Goal: Task Accomplishment & Management: Manage account settings

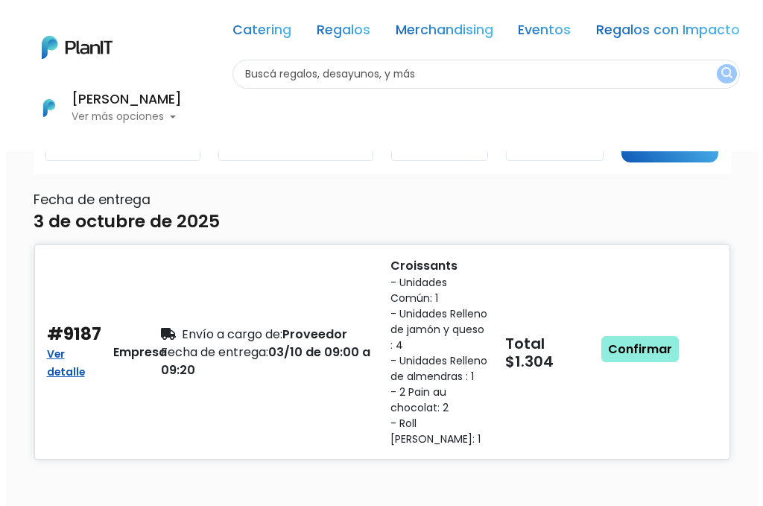
scroll to position [75, 0]
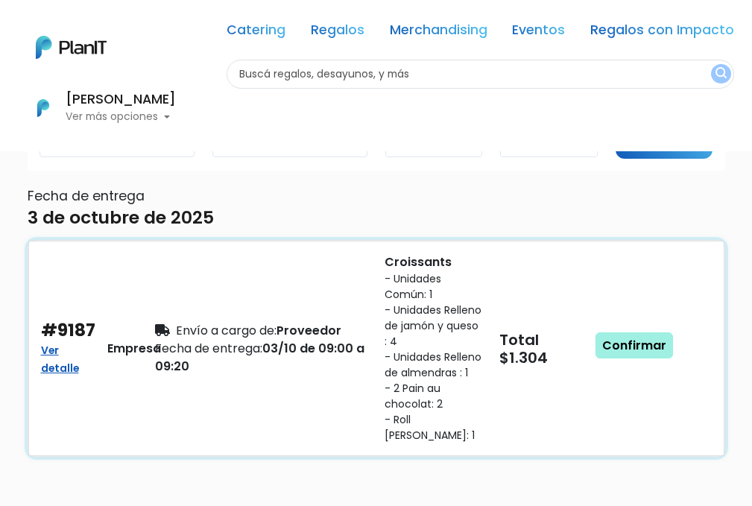
click at [627, 354] on link "Confirmar" at bounding box center [633, 345] width 77 height 27
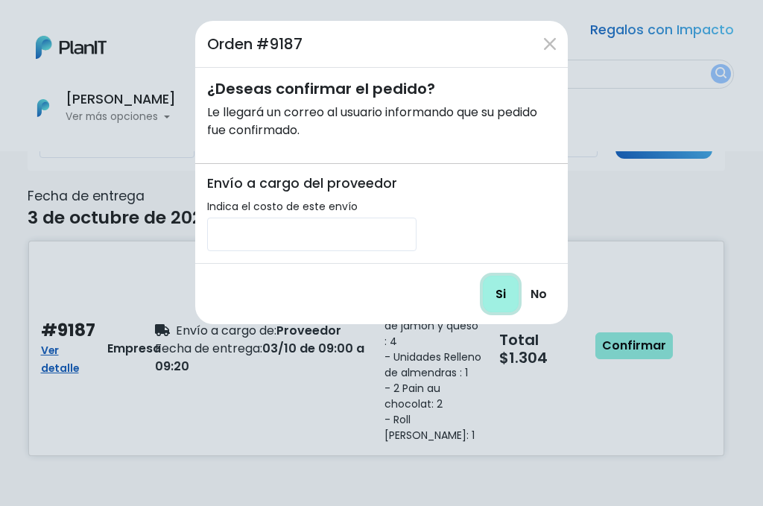
click at [492, 296] on input "Si" at bounding box center [501, 294] width 36 height 37
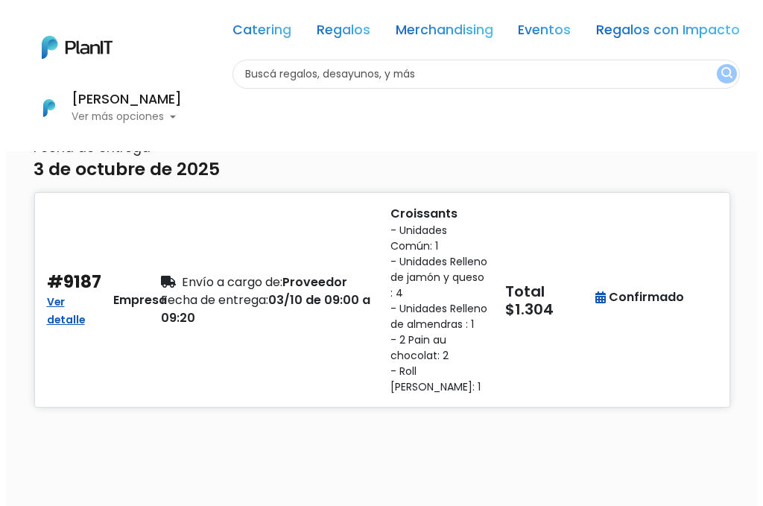
scroll to position [149, 0]
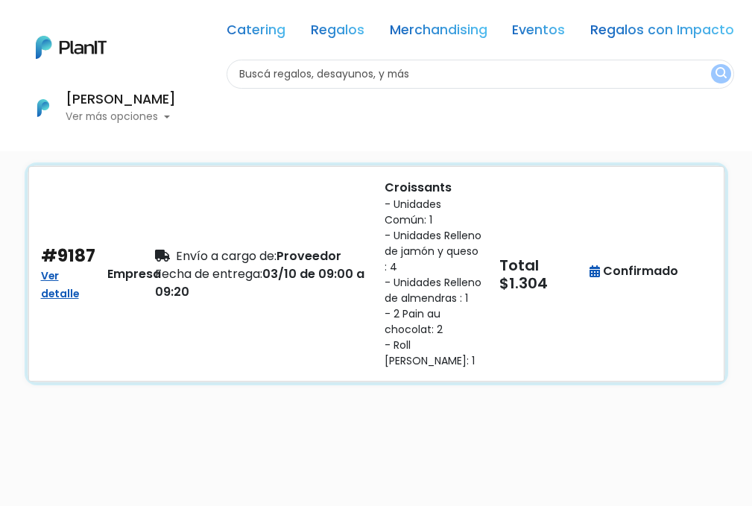
click at [310, 318] on div "Envío a cargo de: Proveedor Fecha de entrega: 03/10 de 09:00 a 09:20" at bounding box center [261, 274] width 230 height 190
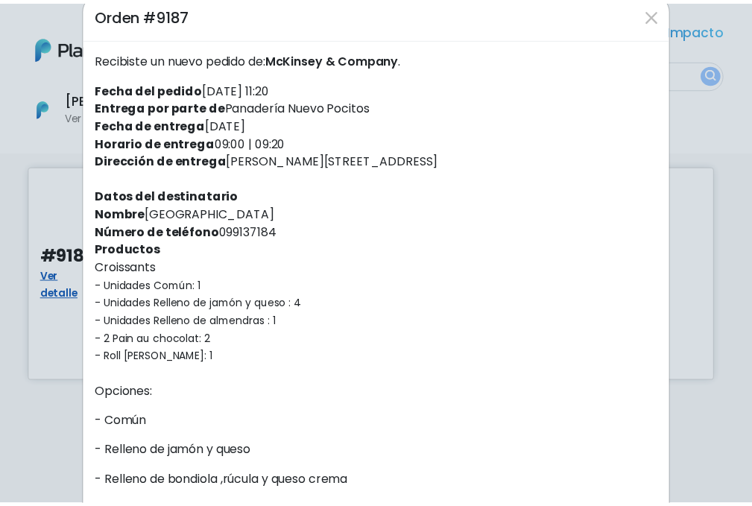
scroll to position [0, 0]
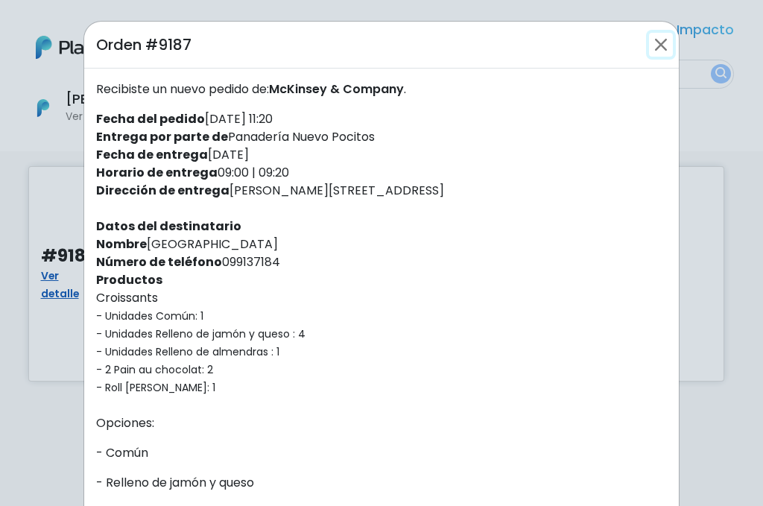
drag, startPoint x: 645, startPoint y: 46, endPoint x: 621, endPoint y: 102, distance: 61.1
click at [649, 47] on button "Close" at bounding box center [661, 45] width 24 height 24
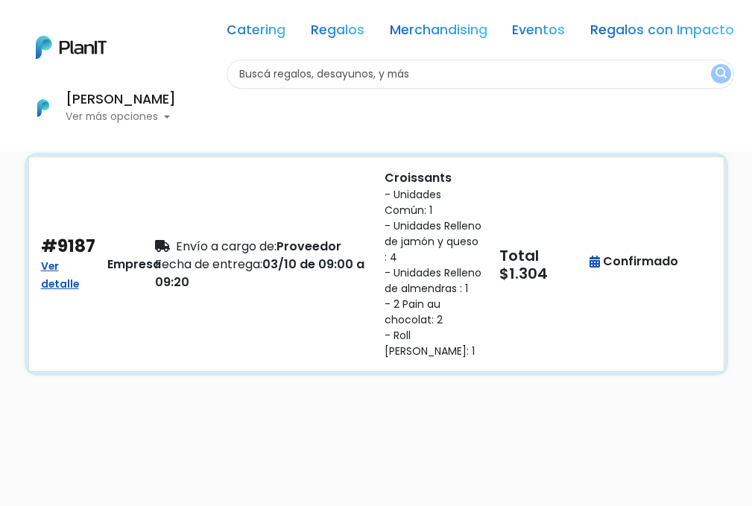
scroll to position [224, 0]
